Goal: Information Seeking & Learning: Learn about a topic

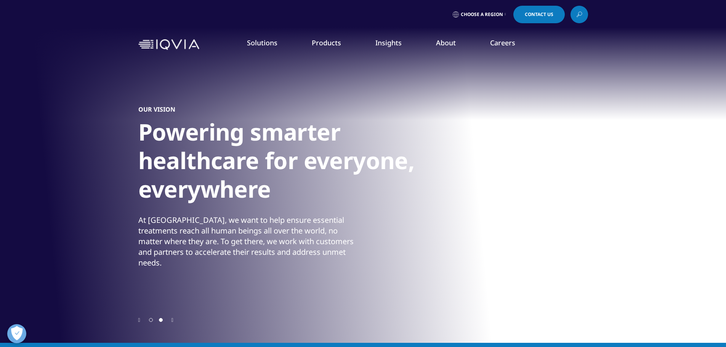
click at [231, 100] on link "Our Story" at bounding box center [292, 102] width 173 height 8
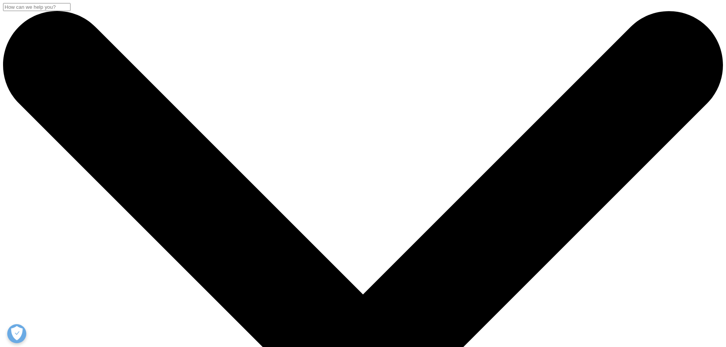
scroll to position [305, 0]
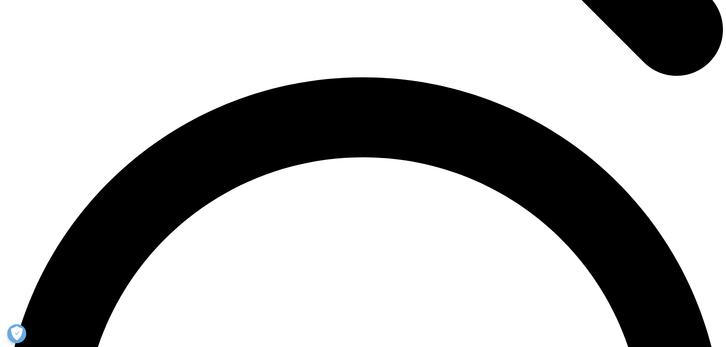
scroll to position [1292, 0]
